Goal: Use online tool/utility: Utilize a website feature to perform a specific function

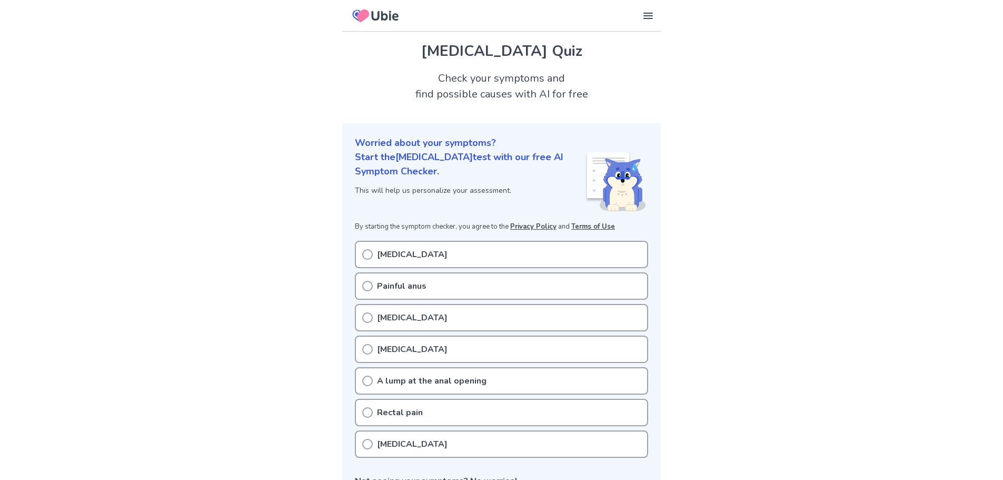
click at [417, 248] on p "[MEDICAL_DATA]" at bounding box center [412, 254] width 71 height 13
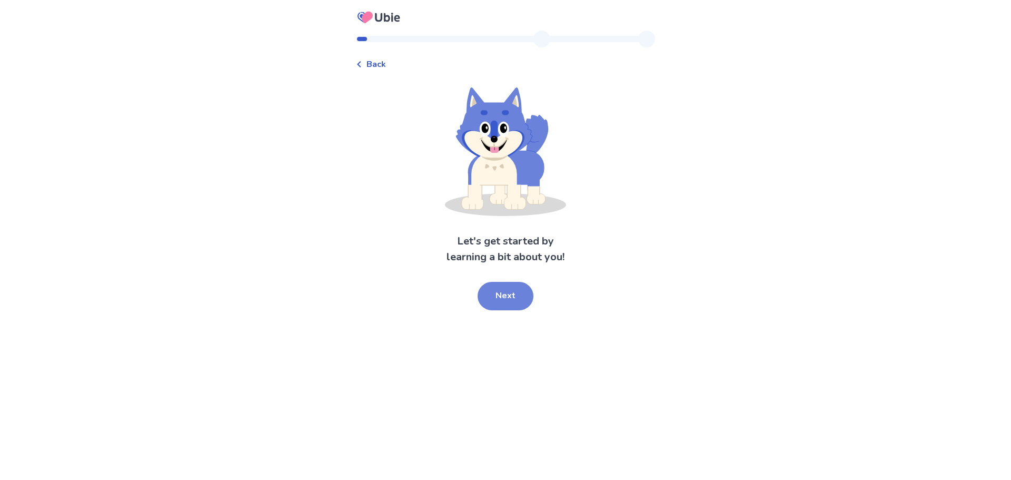
click at [496, 297] on button "Next" at bounding box center [506, 296] width 56 height 28
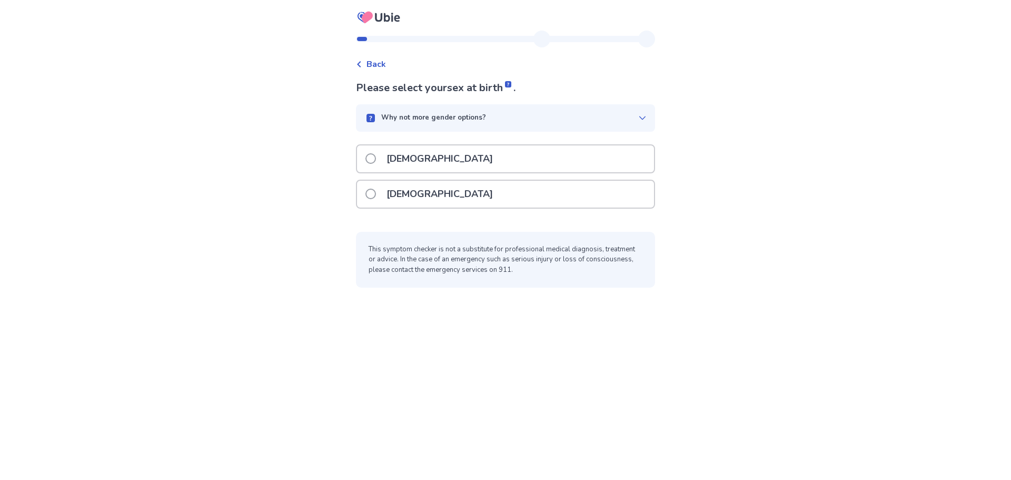
click at [402, 161] on p "Male" at bounding box center [439, 158] width 119 height 27
